Goal: Information Seeking & Learning: Find specific fact

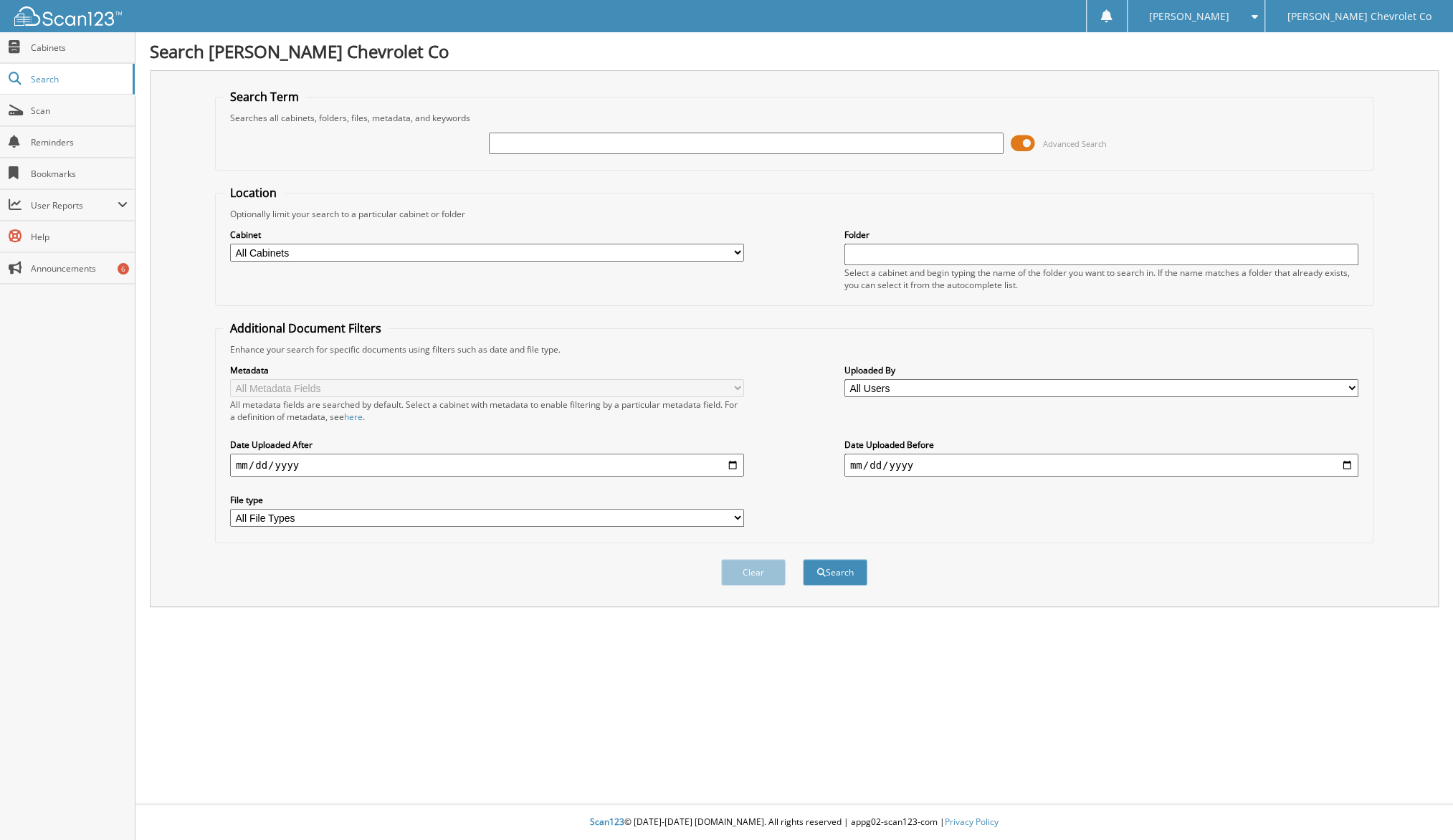
click at [634, 146] on input "text" at bounding box center [746, 143] width 514 height 22
type input "6063349"
click at [803, 559] on button "Search" at bounding box center [835, 572] width 65 height 26
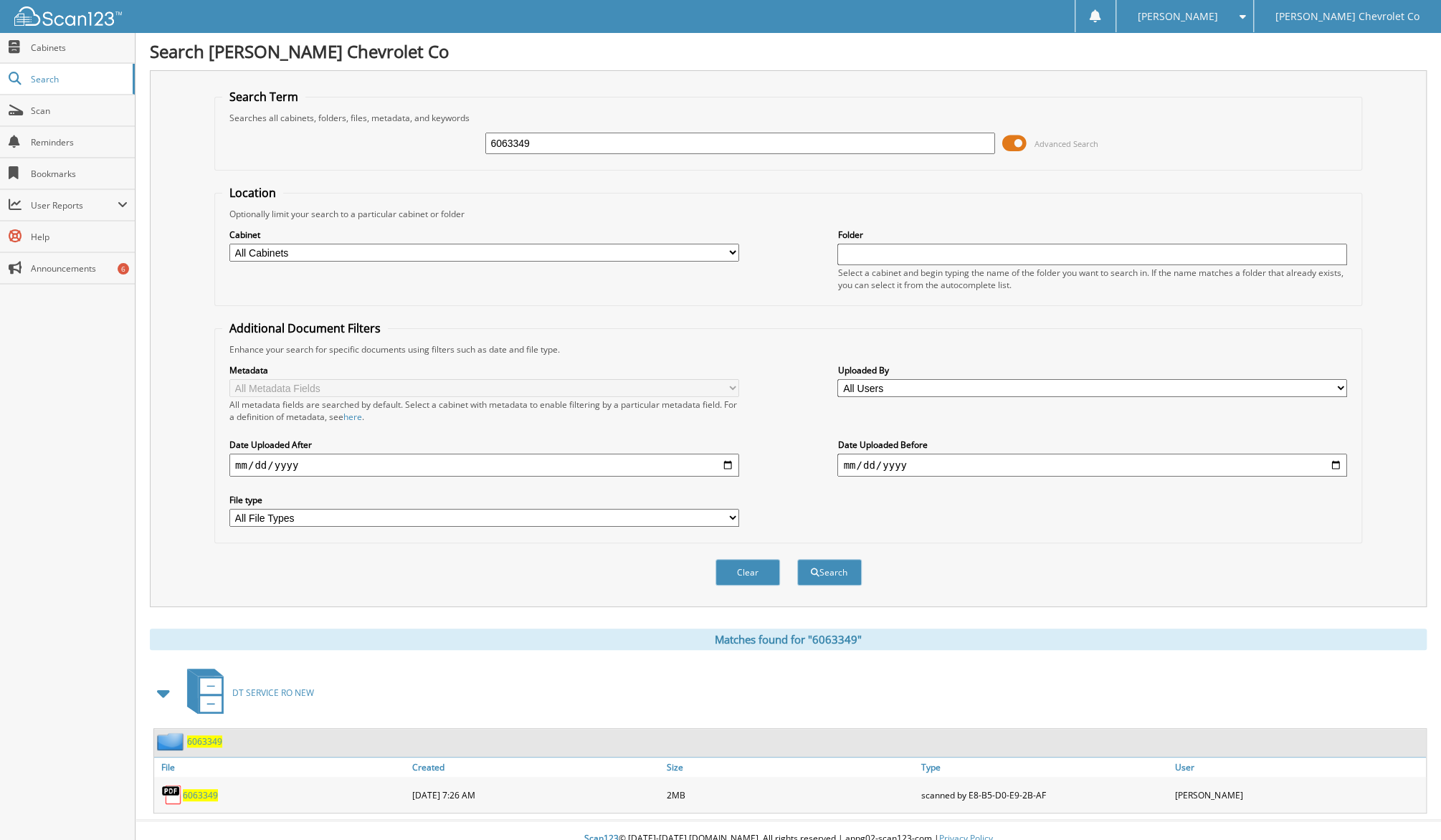
click at [196, 789] on span "6063349" at bounding box center [200, 795] width 35 height 12
